Goal: Task Accomplishment & Management: Manage account settings

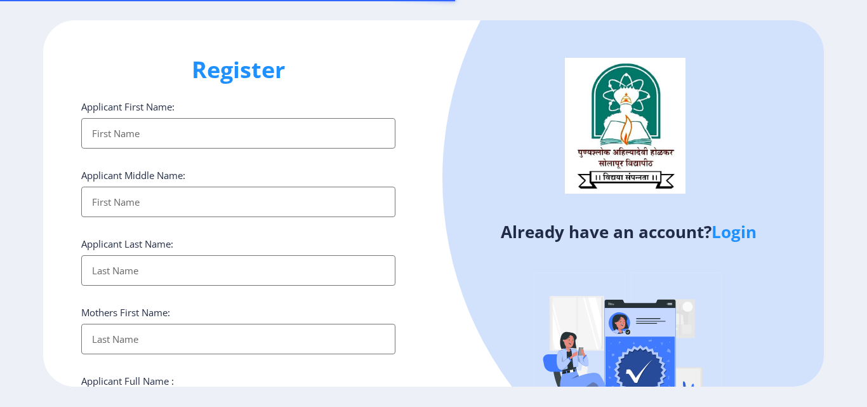
select select
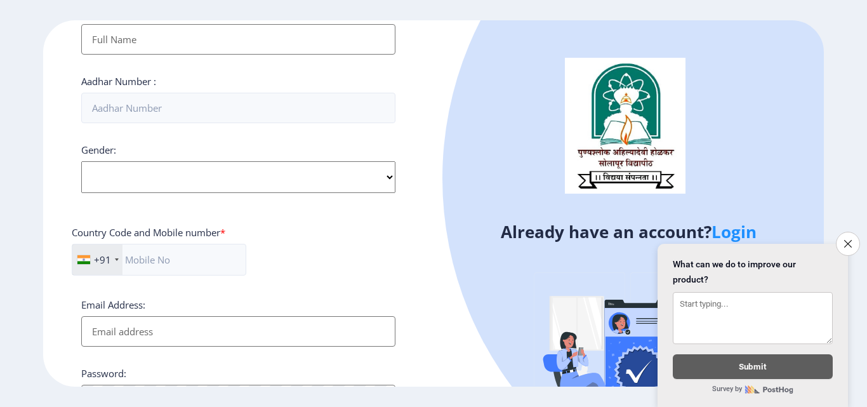
scroll to position [517, 0]
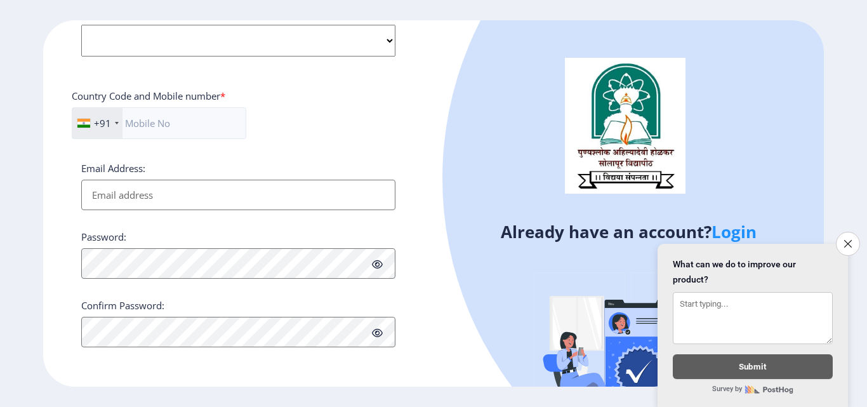
drag, startPoint x: 844, startPoint y: 240, endPoint x: 834, endPoint y: 240, distance: 10.2
click at [844, 240] on icon "Close survey" at bounding box center [848, 244] width 8 height 8
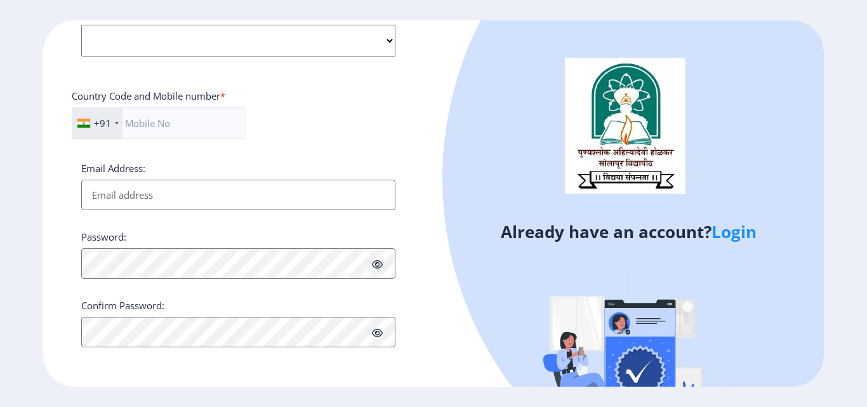
click at [730, 236] on link "Login" at bounding box center [733, 231] width 45 height 23
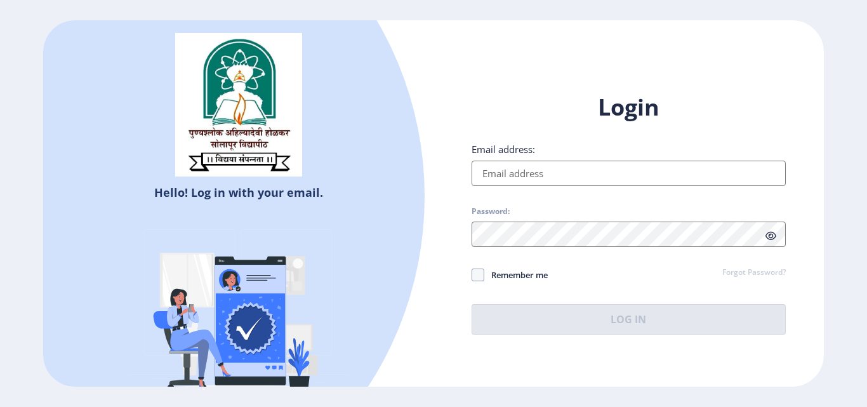
click at [499, 178] on input "Email address:" at bounding box center [628, 173] width 314 height 25
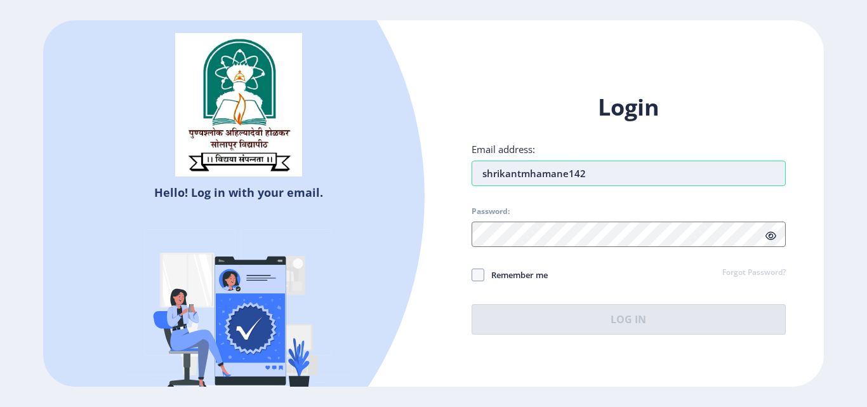
click at [664, 178] on input "shrikantmhamane142" at bounding box center [628, 173] width 314 height 25
type input "[EMAIL_ADDRESS][DOMAIN_NAME]"
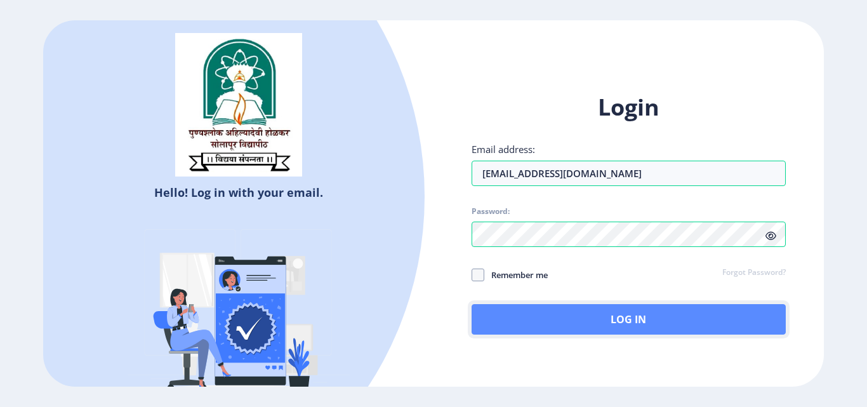
click at [581, 323] on button "Log In" at bounding box center [628, 319] width 314 height 30
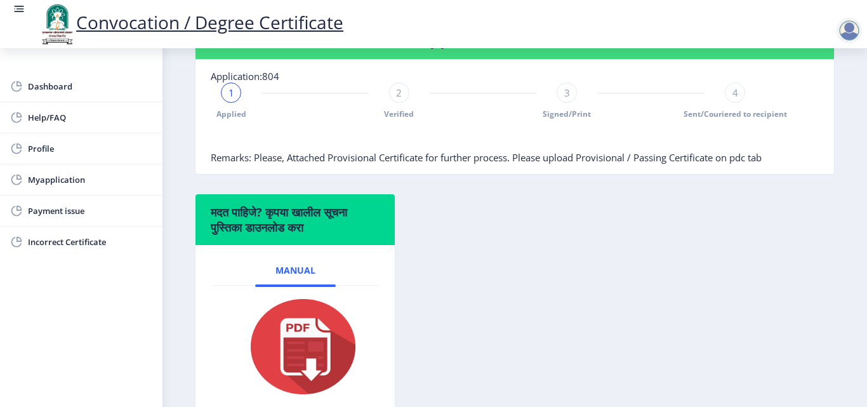
scroll to position [209, 0]
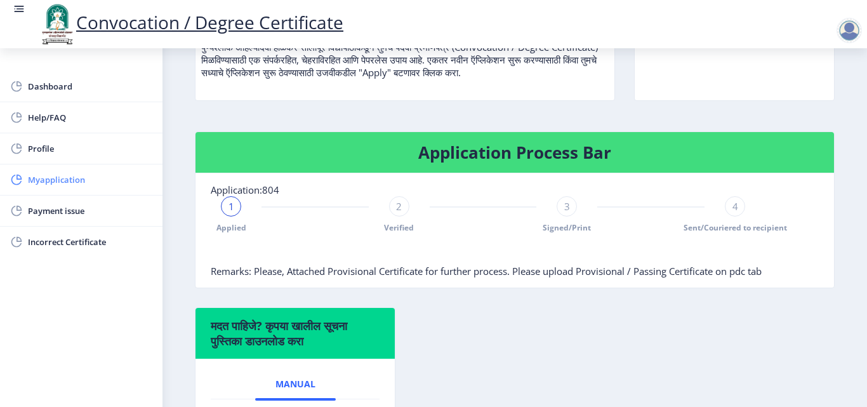
click at [61, 183] on span "Myapplication" at bounding box center [90, 179] width 124 height 15
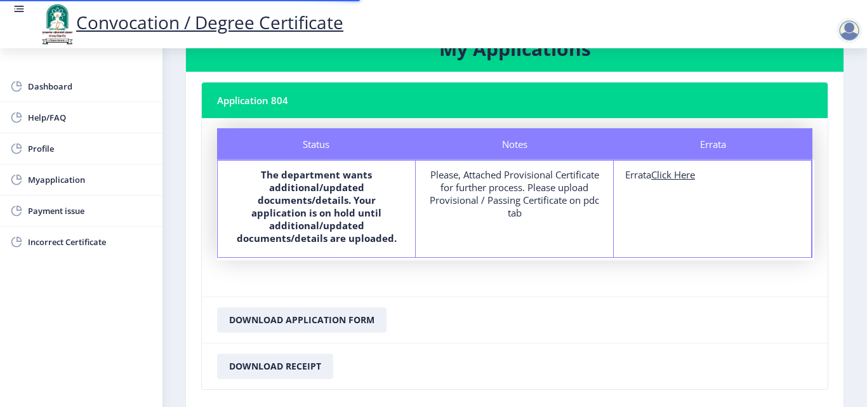
scroll to position [111, 0]
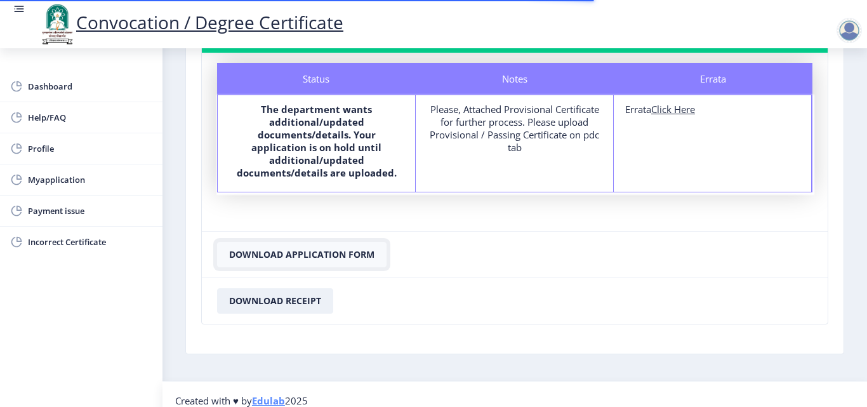
click at [295, 247] on button "Download Application Form" at bounding box center [301, 254] width 169 height 25
click at [299, 288] on button "Download Receipt" at bounding box center [275, 300] width 116 height 25
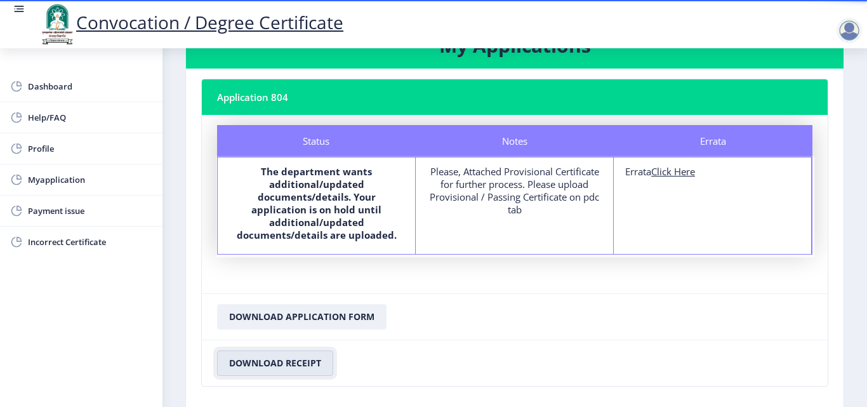
scroll to position [0, 0]
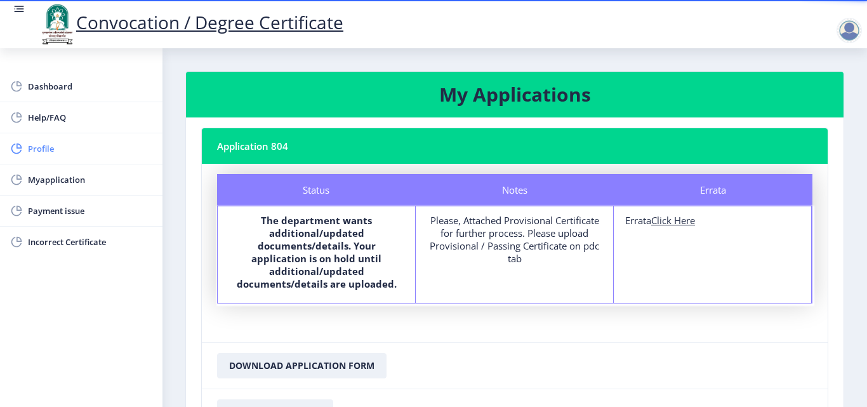
click at [39, 153] on span "Profile" at bounding box center [90, 148] width 124 height 15
select select
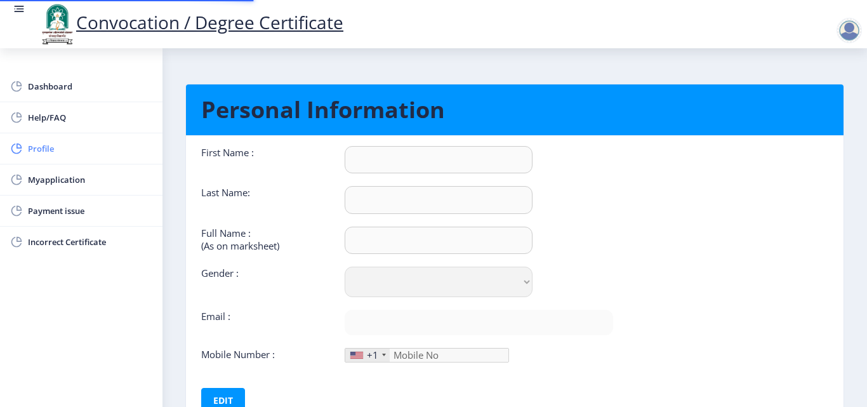
type input "PALLAVI"
type input "[PERSON_NAME]"
select select "[DEMOGRAPHIC_DATA]"
type input "[EMAIL_ADDRESS][DOMAIN_NAME]"
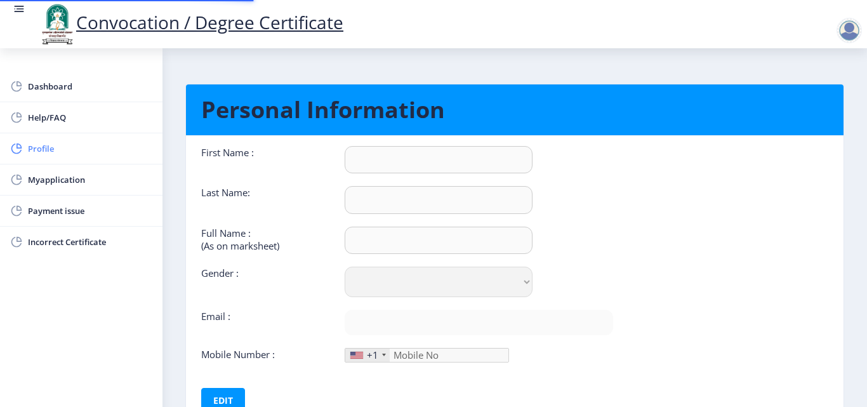
type input "9423008939"
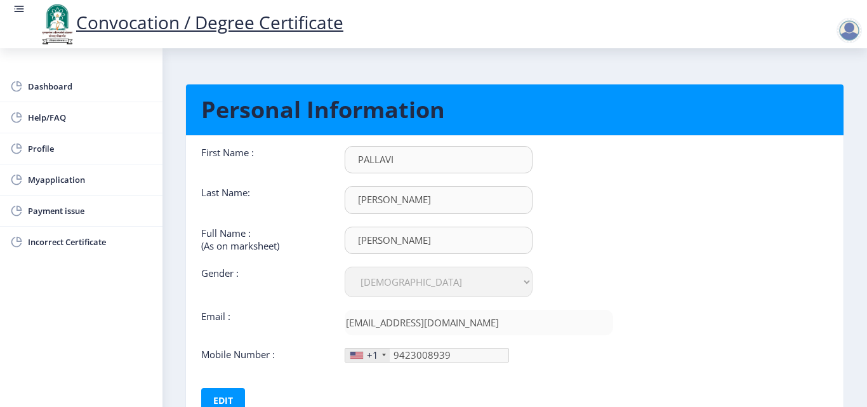
scroll to position [1, 0]
click at [54, 86] on span "Dashboard" at bounding box center [90, 86] width 124 height 15
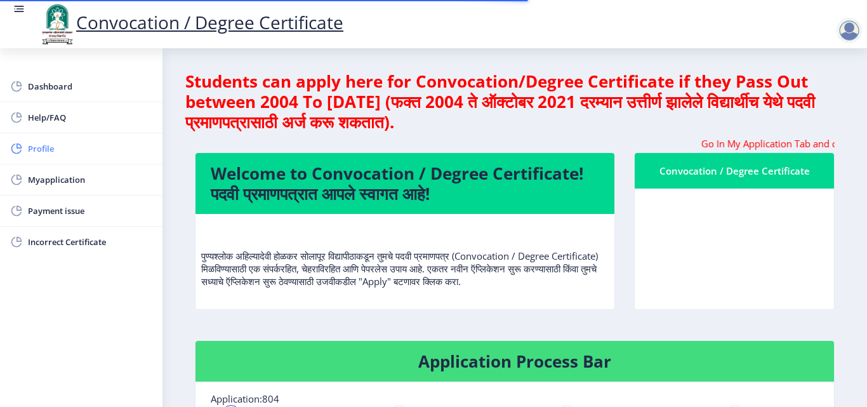
click at [51, 139] on link "Profile" at bounding box center [81, 148] width 162 height 30
select select
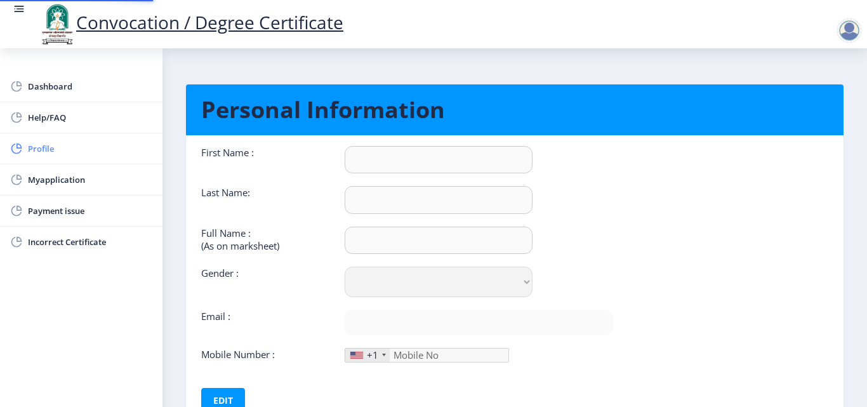
type input "PALLAVI"
type input "[PERSON_NAME]"
select select "[DEMOGRAPHIC_DATA]"
type input "[EMAIL_ADDRESS][DOMAIN_NAME]"
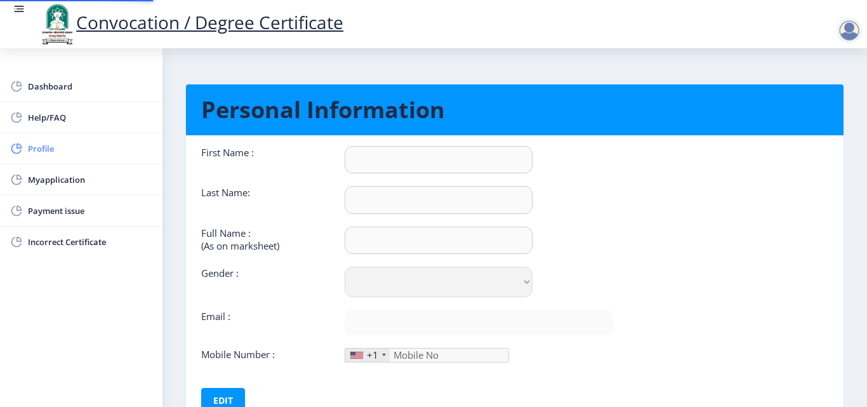
type input "9423008939"
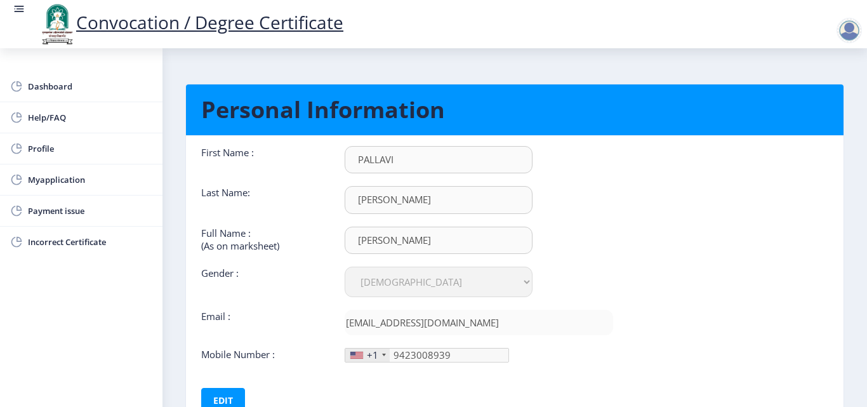
click at [860, 35] on div at bounding box center [848, 30] width 25 height 25
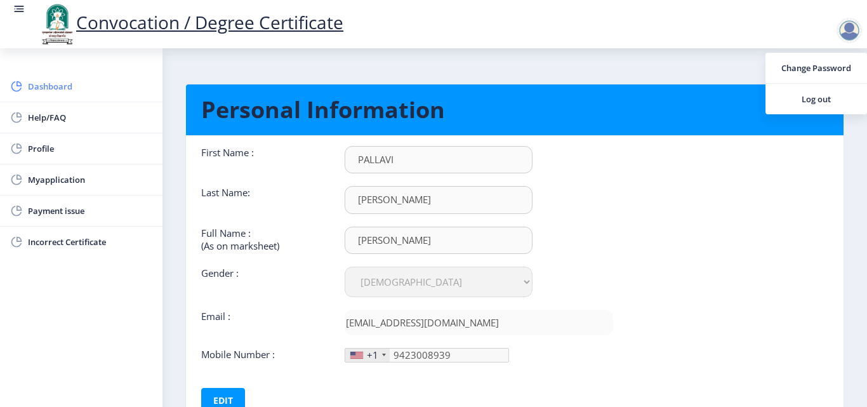
click at [50, 89] on span "Dashboard" at bounding box center [90, 86] width 124 height 15
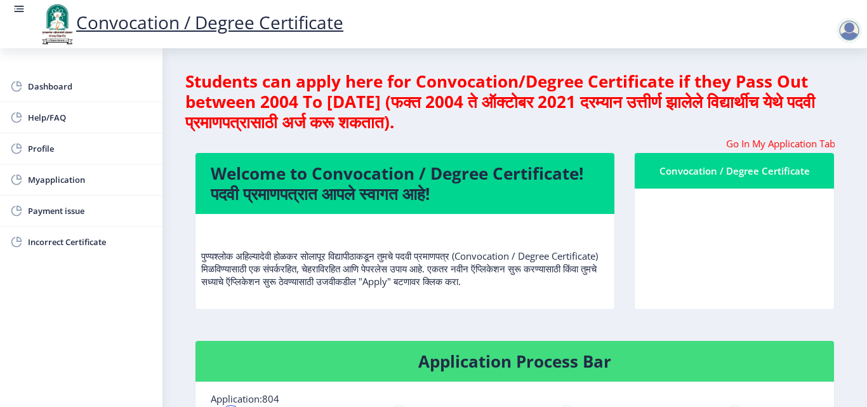
click at [14, 8] on rect at bounding box center [19, 9] width 13 height 13
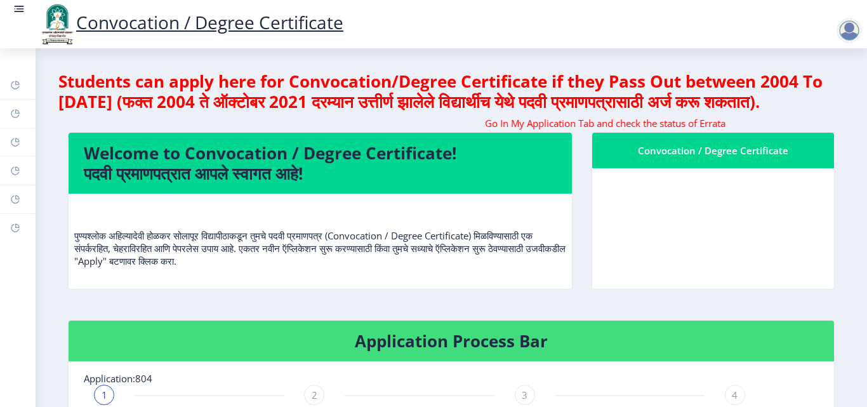
click at [14, 8] on rect at bounding box center [19, 9] width 13 height 13
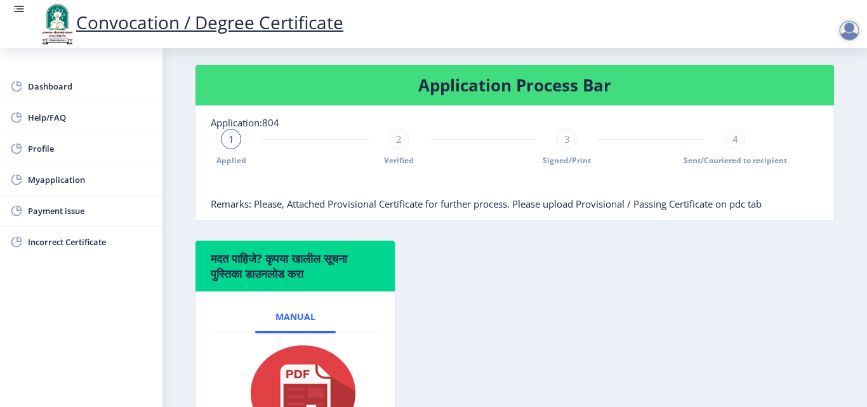
scroll to position [254, 0]
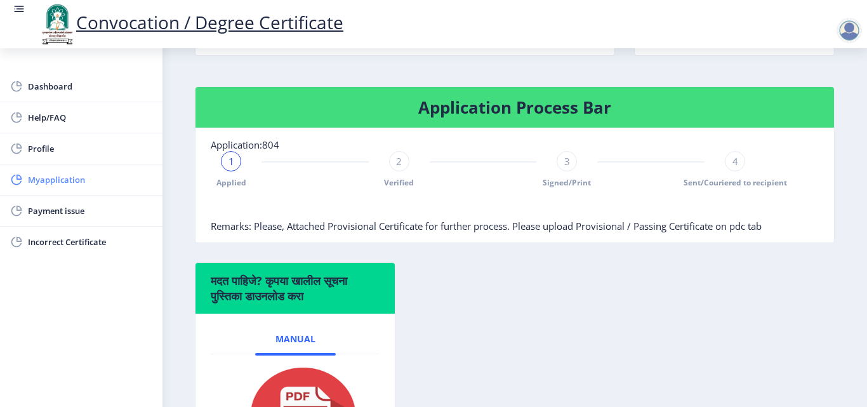
click at [61, 187] on span "Myapplication" at bounding box center [90, 179] width 124 height 15
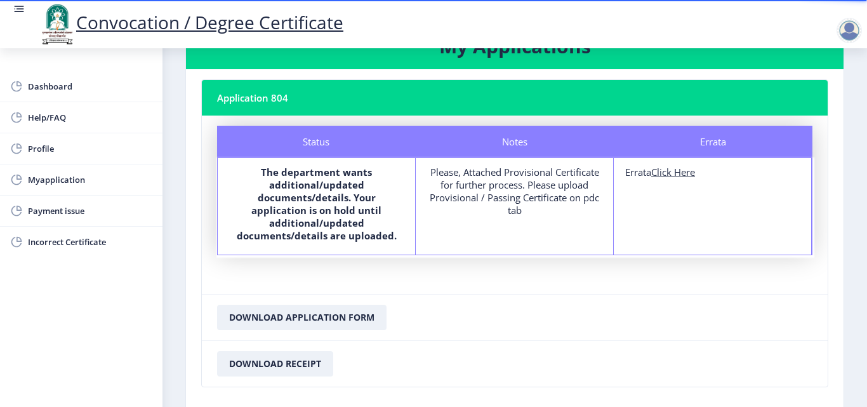
scroll to position [111, 0]
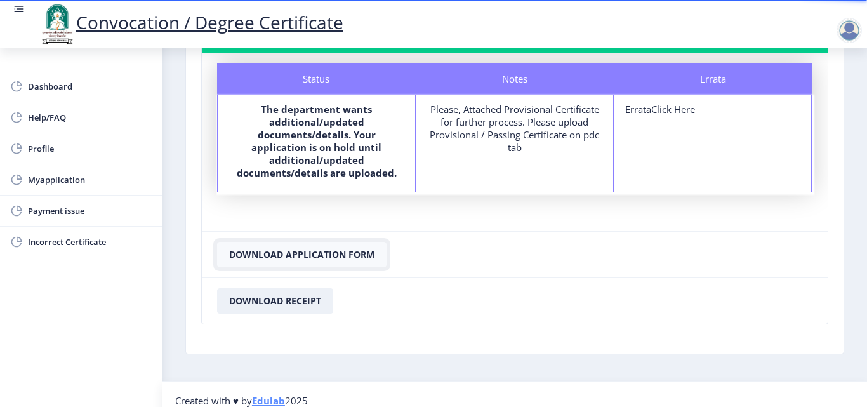
click at [300, 244] on button "Download Application Form" at bounding box center [301, 254] width 169 height 25
click at [58, 203] on span "Payment issue" at bounding box center [90, 210] width 124 height 15
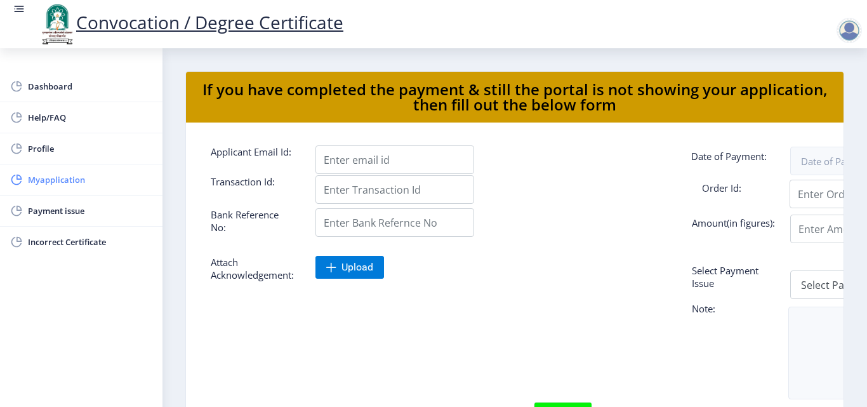
click at [48, 185] on span "Myapplication" at bounding box center [90, 179] width 124 height 15
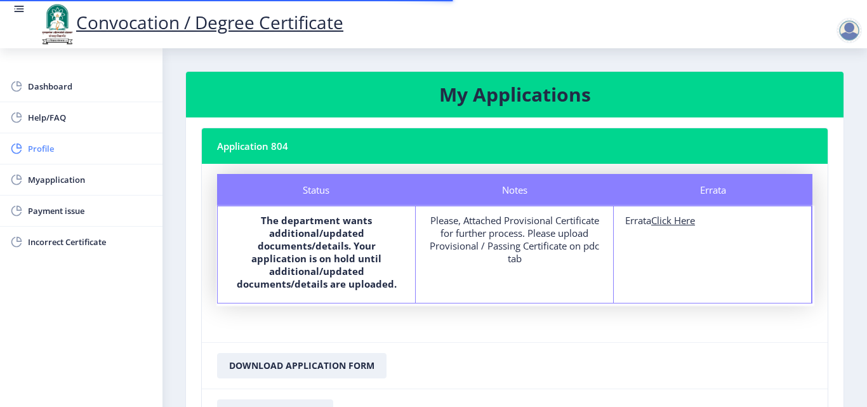
click at [39, 148] on span "Profile" at bounding box center [90, 148] width 124 height 15
select select
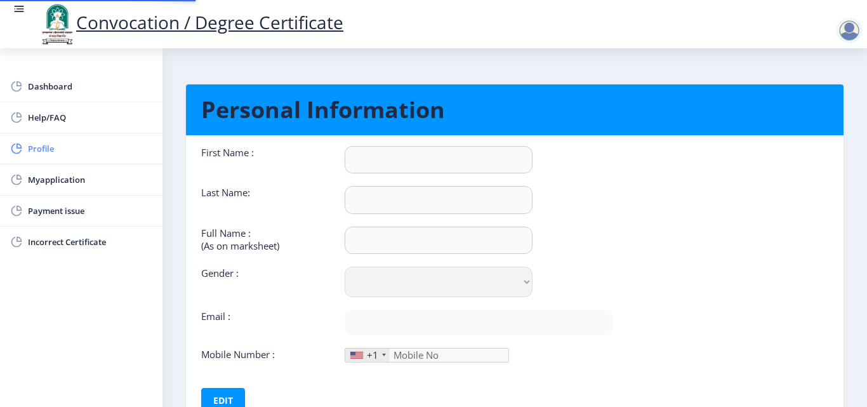
type input "PALLAVI"
type input "[PERSON_NAME]"
select select "[DEMOGRAPHIC_DATA]"
type input "[EMAIL_ADDRESS][DOMAIN_NAME]"
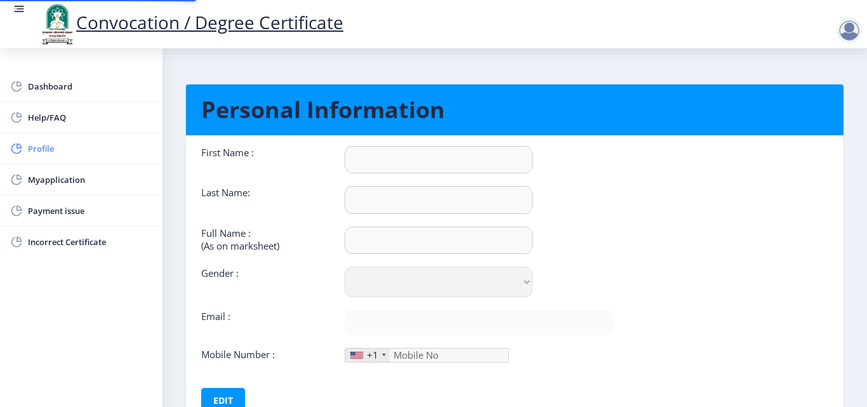
type input "9423008939"
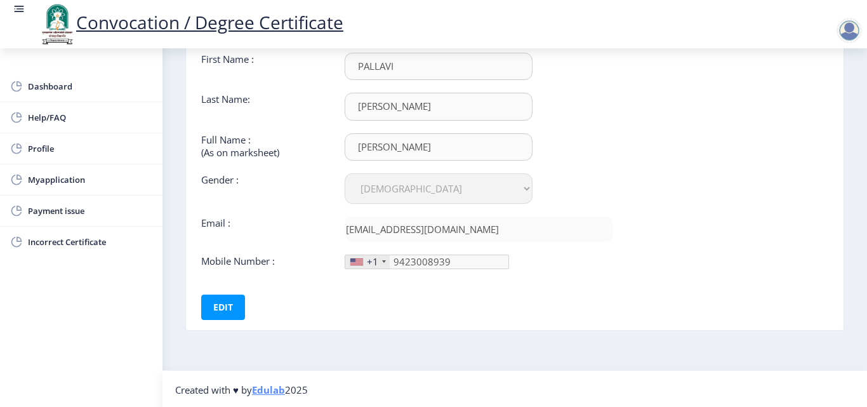
scroll to position [95, 0]
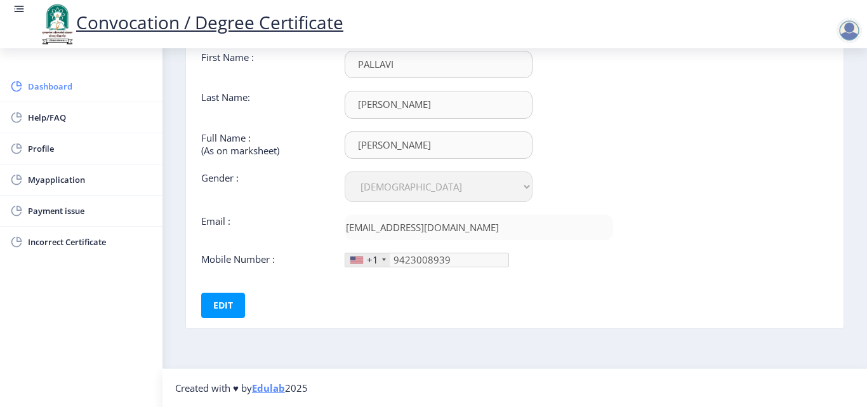
click at [41, 92] on span "Dashboard" at bounding box center [90, 86] width 124 height 15
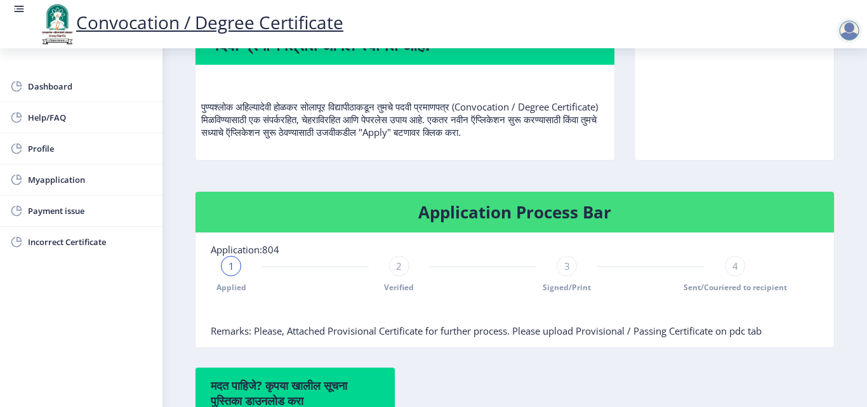
scroll to position [127, 0]
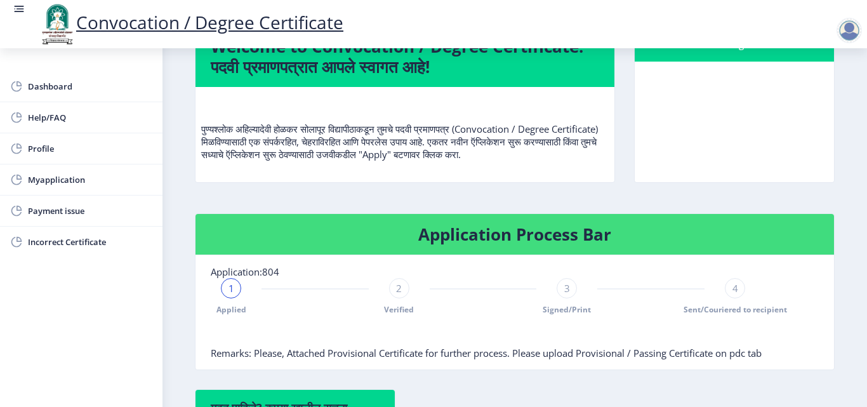
click at [855, 41] on div at bounding box center [848, 30] width 25 height 25
click at [834, 102] on span "Log out" at bounding box center [815, 98] width 81 height 15
